Goal: Entertainment & Leisure: Browse casually

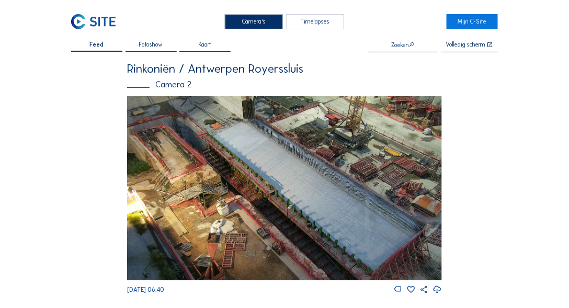
click at [236, 24] on div "Camera's" at bounding box center [254, 21] width 58 height 15
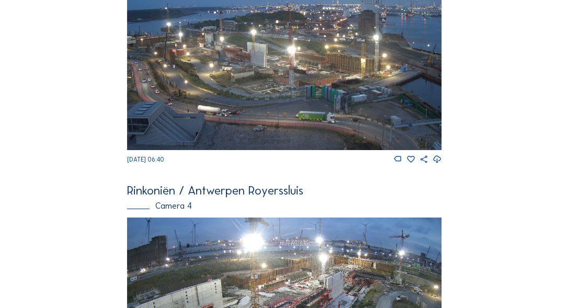
scroll to position [1055, 0]
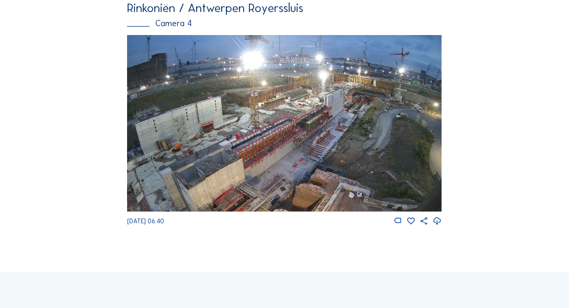
click at [362, 110] on img at bounding box center [284, 123] width 315 height 177
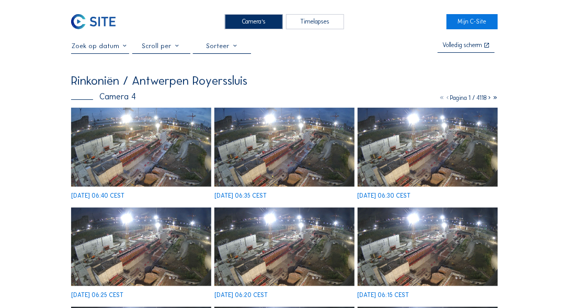
click at [162, 159] on img at bounding box center [141, 147] width 140 height 79
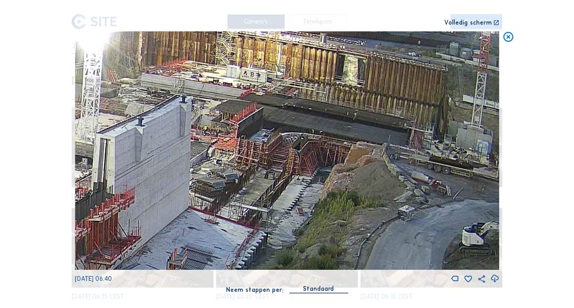
drag, startPoint x: 418, startPoint y: 114, endPoint x: 320, endPoint y: 128, distance: 98.4
click at [320, 128] on img at bounding box center [287, 150] width 424 height 239
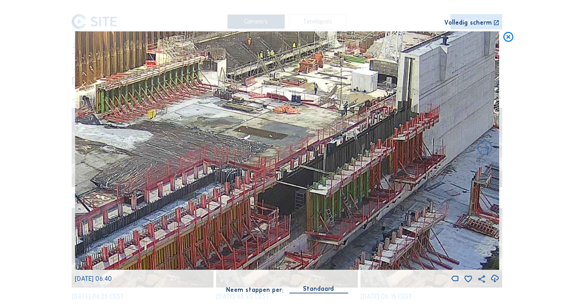
drag, startPoint x: 205, startPoint y: 198, endPoint x: 510, endPoint y: 117, distance: 315.2
click at [510, 117] on div "Scroll om door de tijd te reizen | Druk op de 'Alt'-knop + scroll om te Zoomen …" at bounding box center [287, 154] width 574 height 308
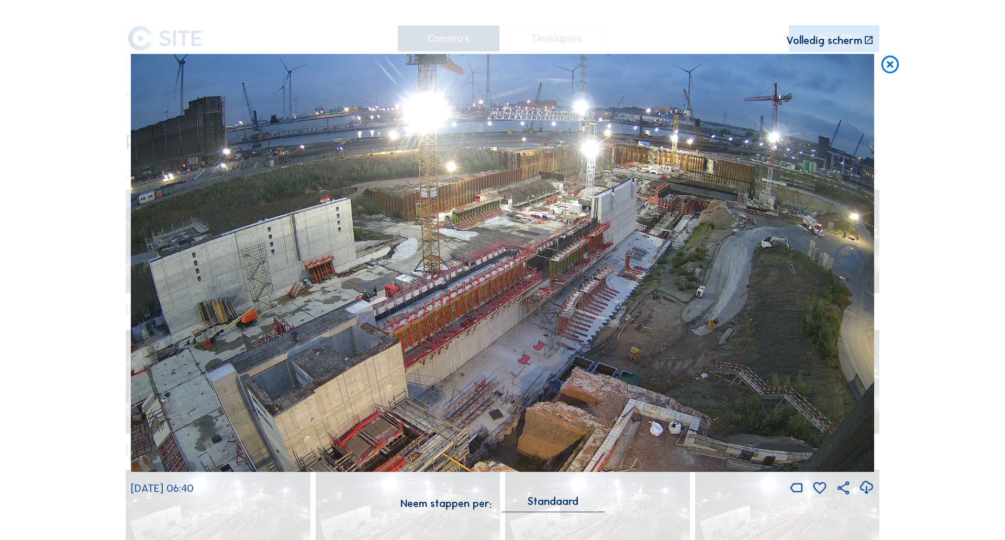
drag, startPoint x: 918, startPoint y: 62, endPoint x: 898, endPoint y: 63, distance: 20.0
click at [569, 62] on div "Scroll om door de tijd te reizen | Druk op de 'Alt'-knop + scroll om te Zoomen …" at bounding box center [502, 270] width 1005 height 540
click at [569, 63] on icon at bounding box center [889, 65] width 21 height 22
